Goal: Transaction & Acquisition: Purchase product/service

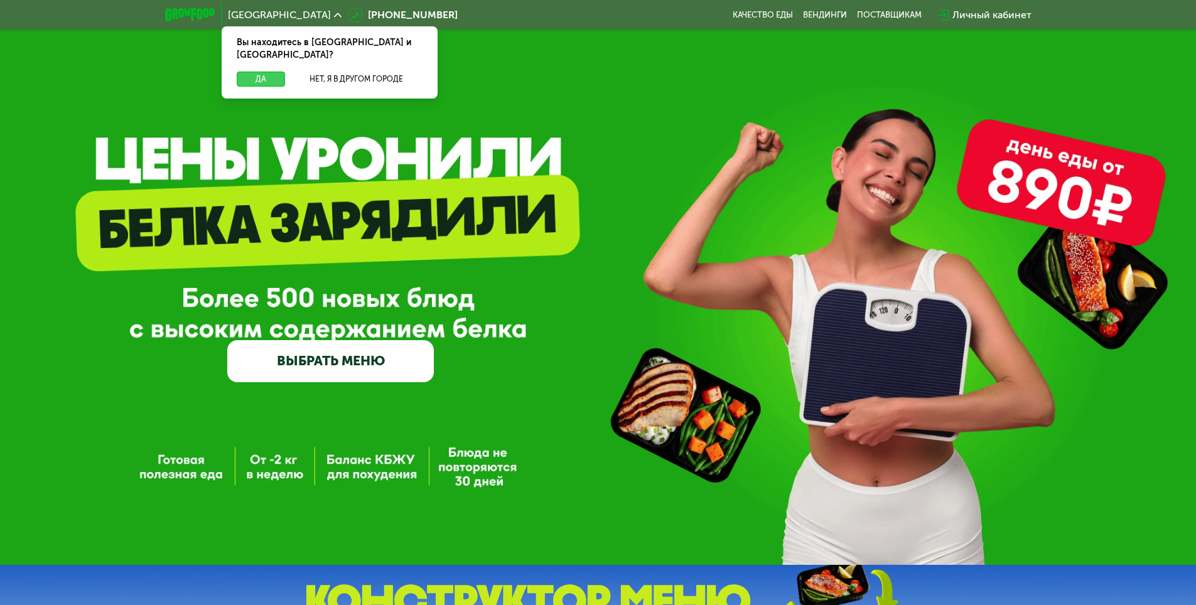
click at [253, 72] on button "Да" at bounding box center [261, 79] width 48 height 15
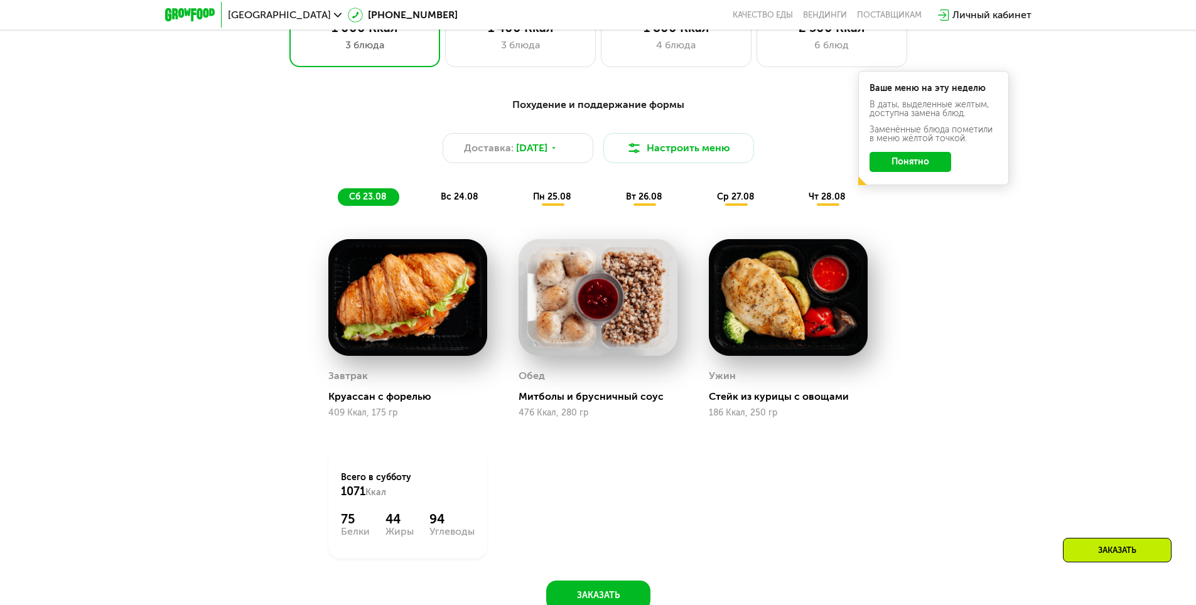
scroll to position [502, 0]
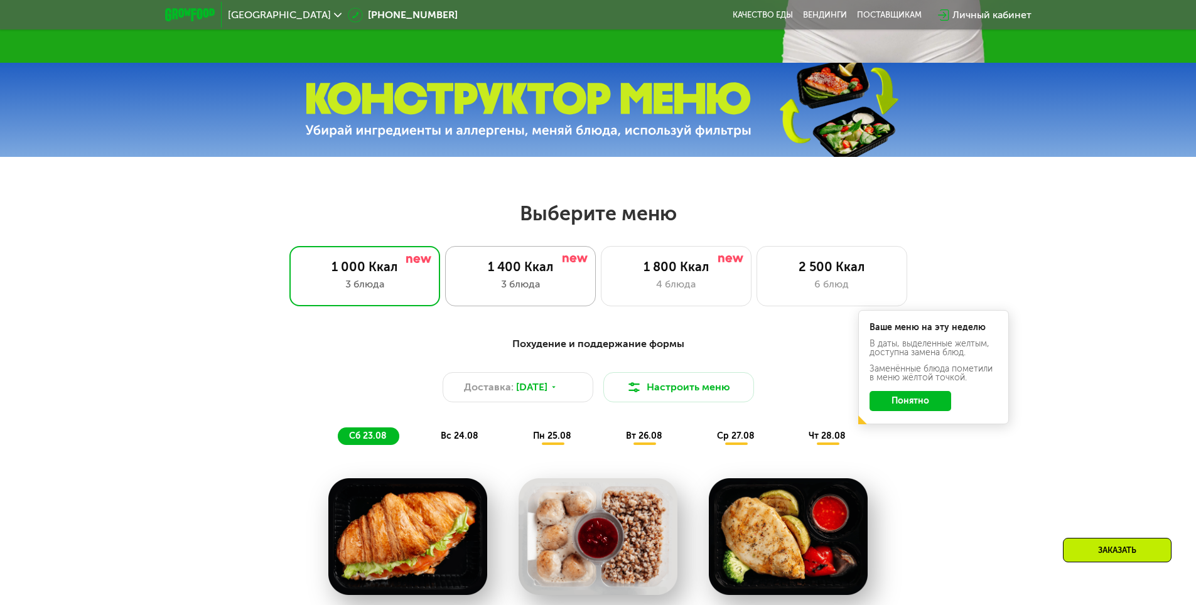
click at [561, 274] on div "1 400 Ккал" at bounding box center [520, 266] width 124 height 15
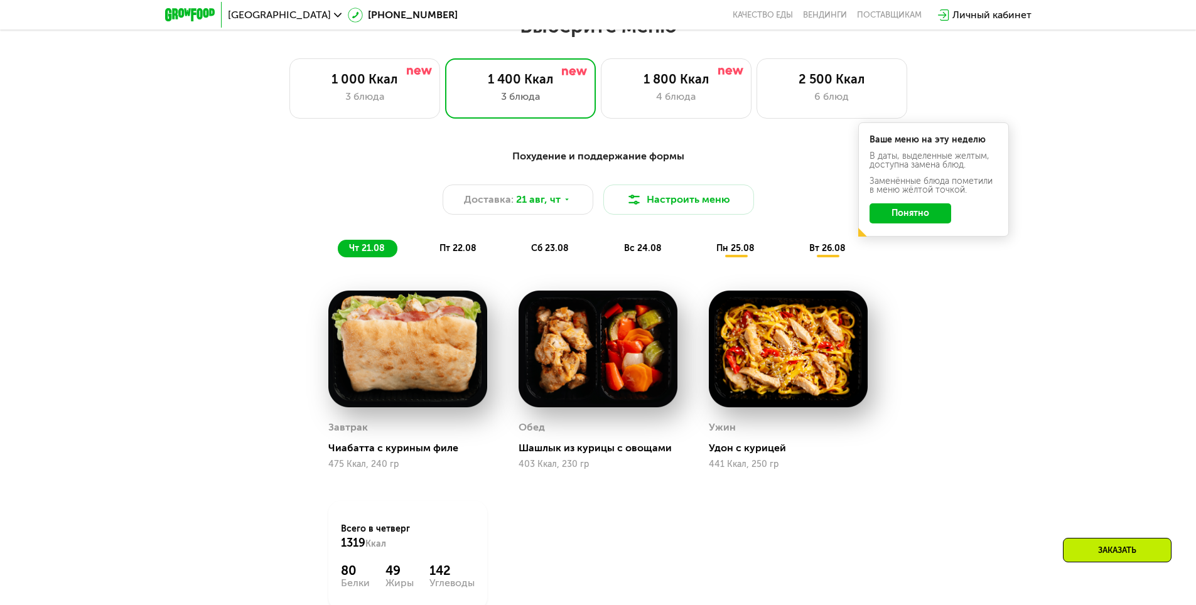
scroll to position [691, 0]
click at [785, 345] on img at bounding box center [788, 348] width 159 height 117
click at [516, 204] on span "21 авг, чт" at bounding box center [538, 198] width 45 height 15
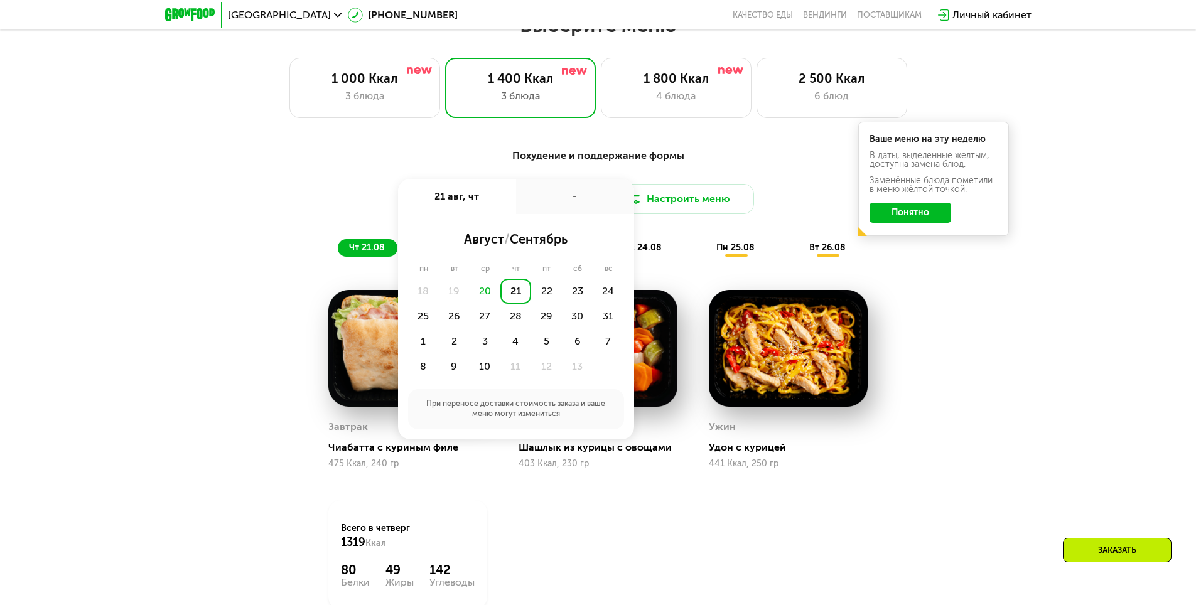
drag, startPoint x: 119, startPoint y: 208, endPoint x: 139, endPoint y: 218, distance: 22.7
click at [119, 208] on div "Похудение и поддержание формы Доставка: [DATE] авг, чт - август / сентябрь пн в…" at bounding box center [598, 412] width 1196 height 563
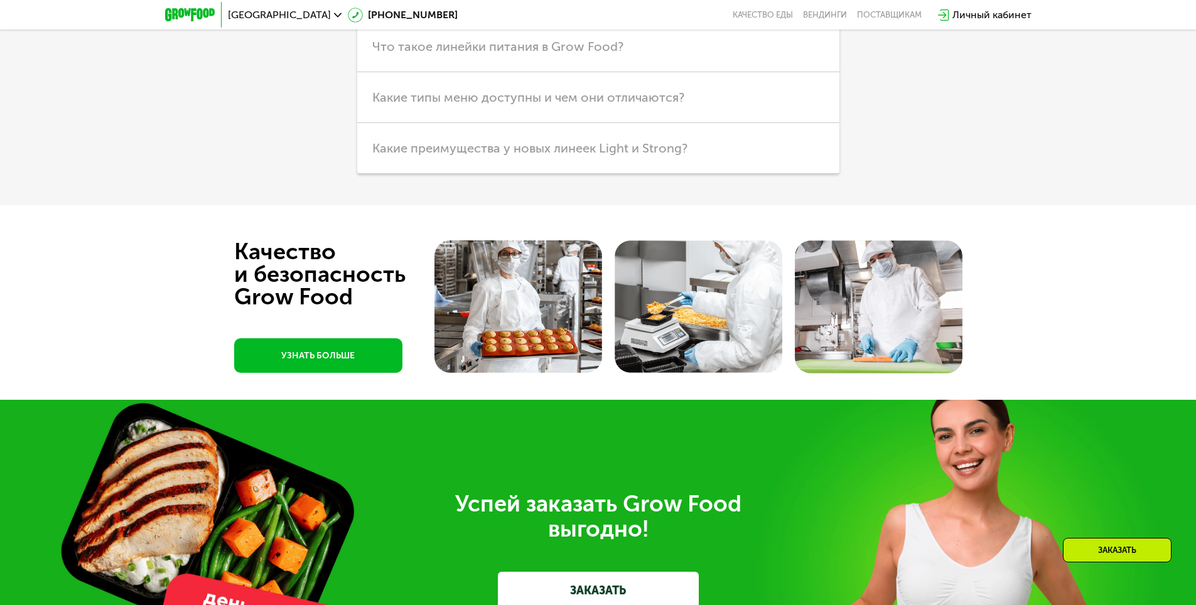
scroll to position [3515, 0]
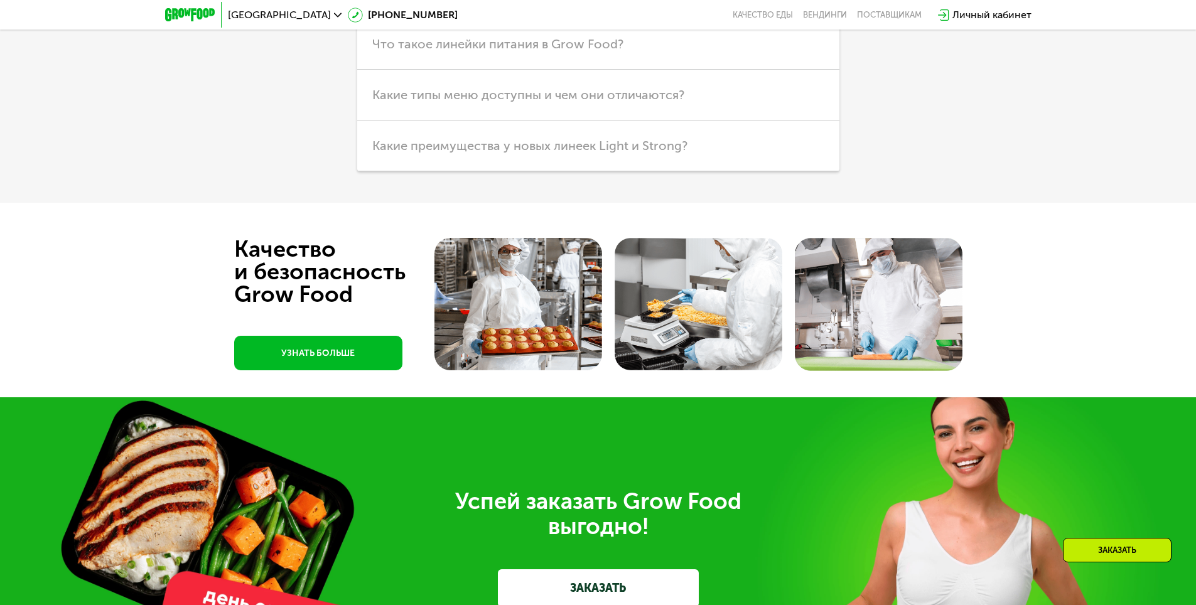
click at [510, 302] on img at bounding box center [518, 304] width 168 height 132
click at [466, 358] on img at bounding box center [518, 304] width 168 height 132
click at [477, 296] on img at bounding box center [518, 304] width 168 height 132
click at [726, 325] on img at bounding box center [699, 304] width 168 height 132
click at [317, 356] on link "УЗНАТЬ БОЛЬШЕ" at bounding box center [318, 353] width 168 height 35
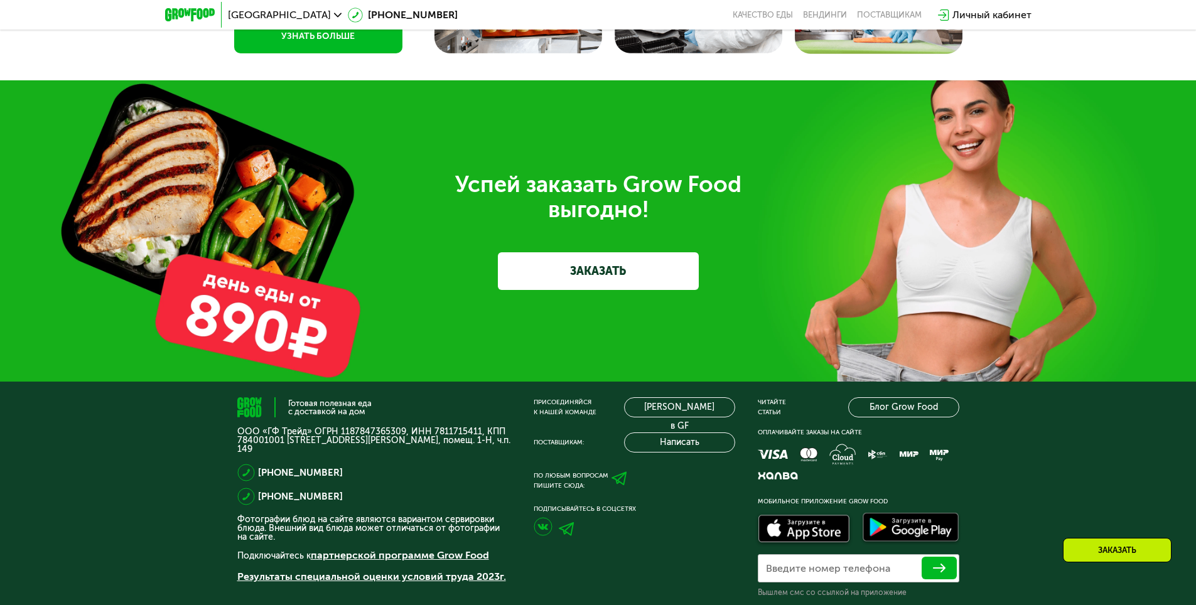
scroll to position [3917, 0]
